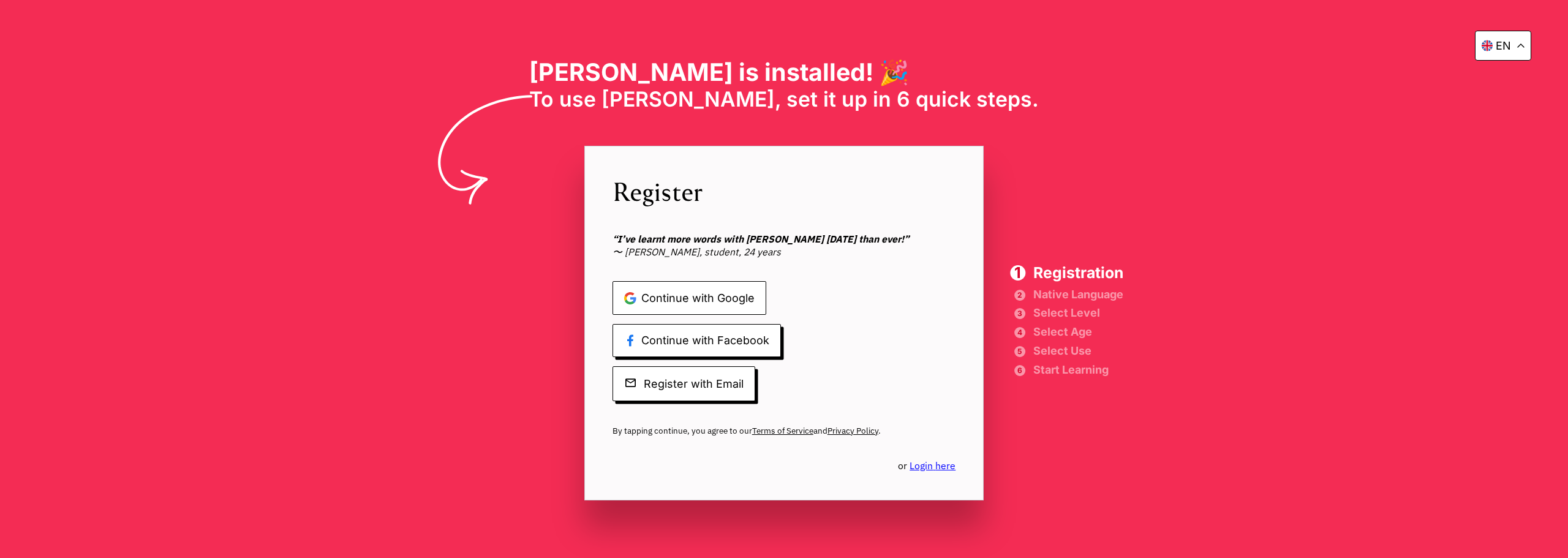
click at [721, 293] on span "Continue with Google" at bounding box center [689, 298] width 154 height 34
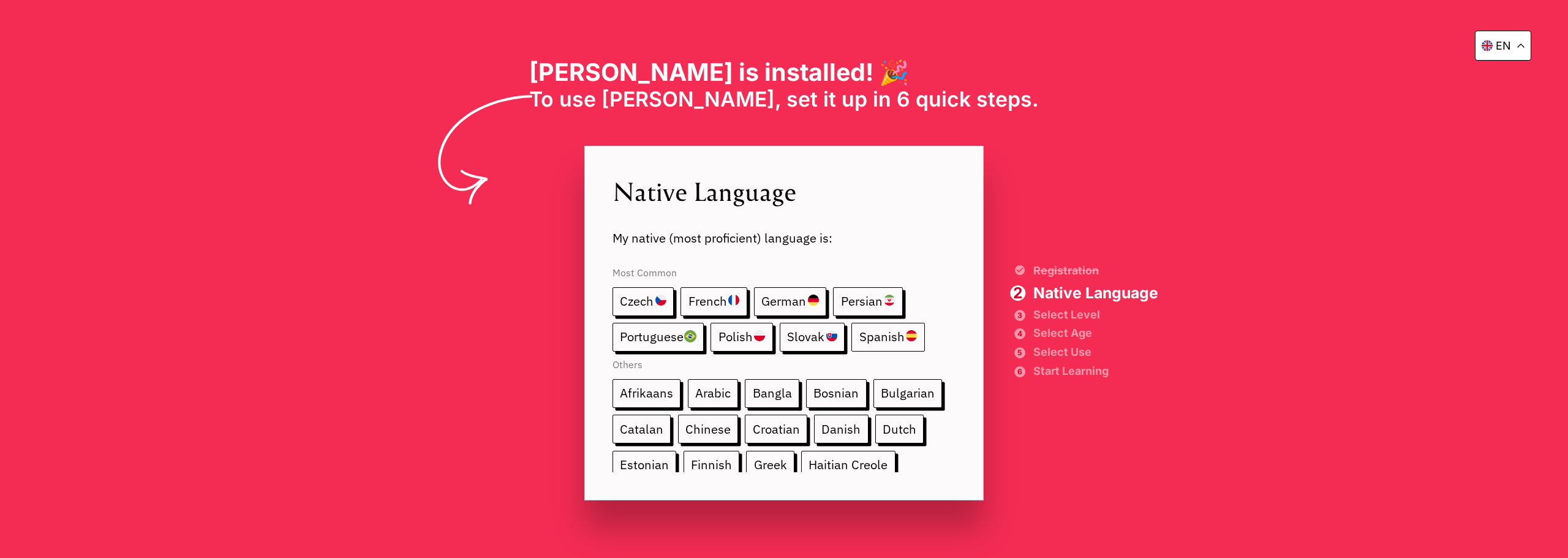
click at [885, 342] on span "Spanish" at bounding box center [888, 337] width 73 height 29
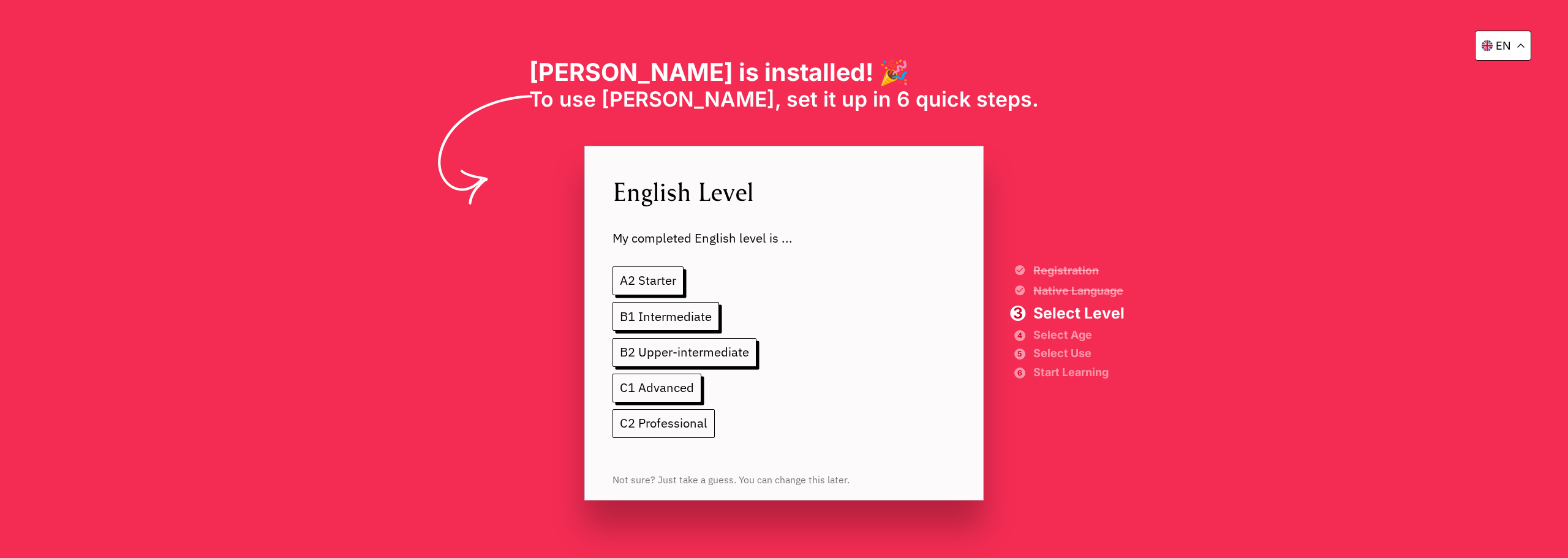
click at [692, 423] on span "C2 Professional" at bounding box center [664, 424] width 103 height 29
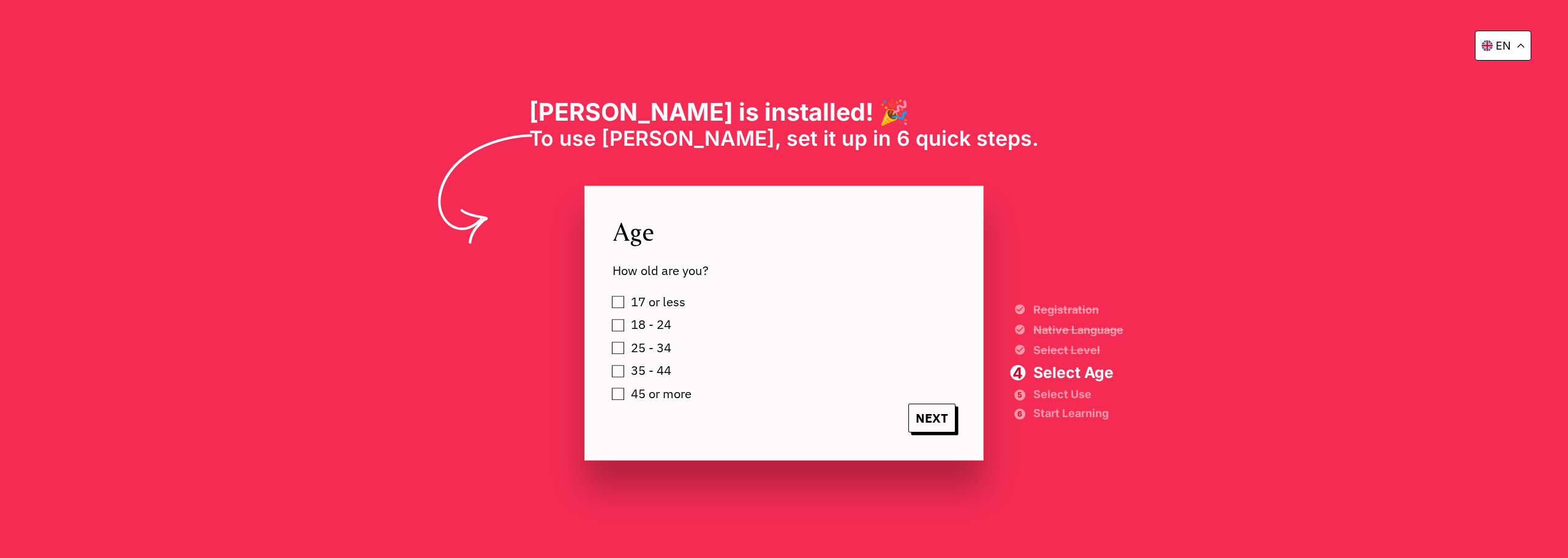
click at [627, 344] on label "25 - 34" at bounding box center [649, 348] width 44 height 20
click at [932, 422] on span "NEXT" at bounding box center [931, 418] width 47 height 29
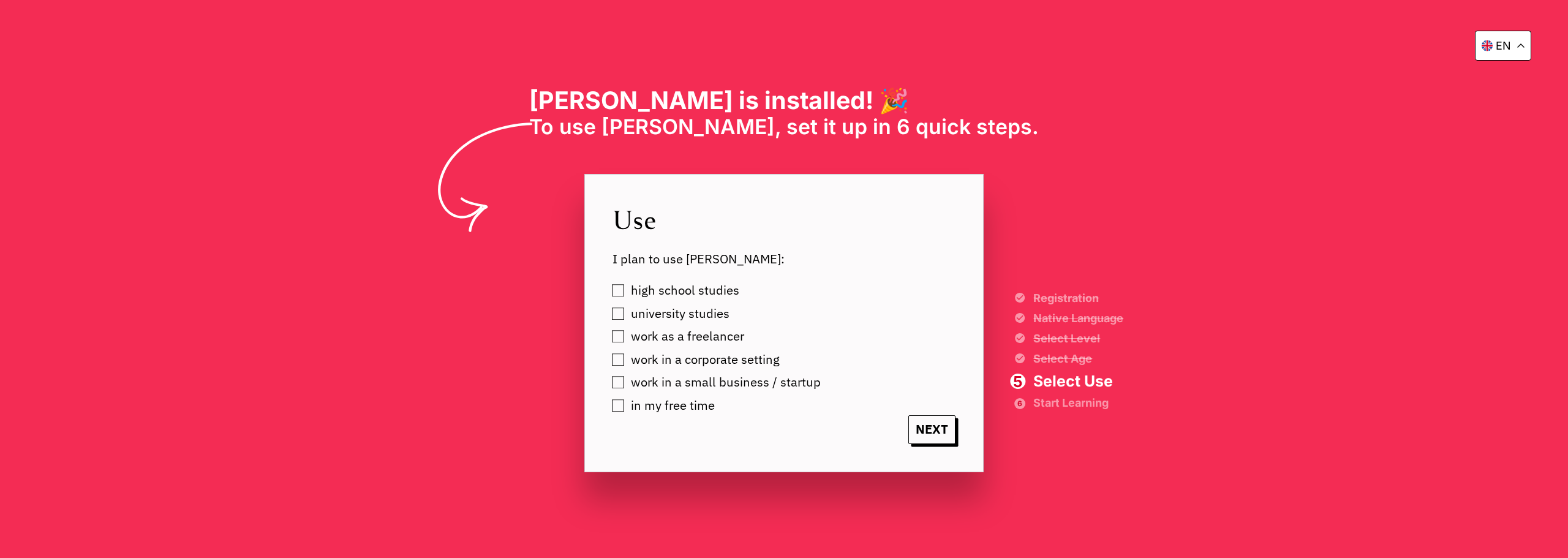
click at [627, 315] on label "university studies" at bounding box center [678, 314] width 103 height 20
click at [944, 437] on span "NEXT" at bounding box center [931, 430] width 47 height 29
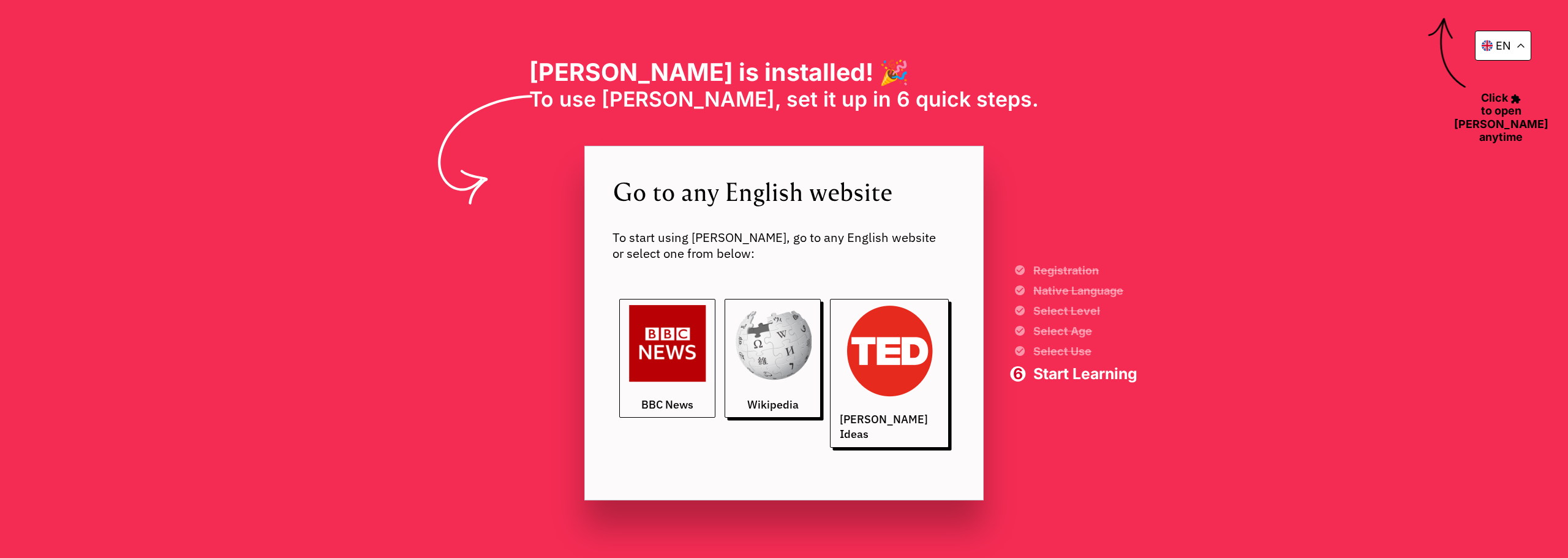
click at [695, 382] on img at bounding box center [668, 344] width 77 height 77
